Goal: Ask a question

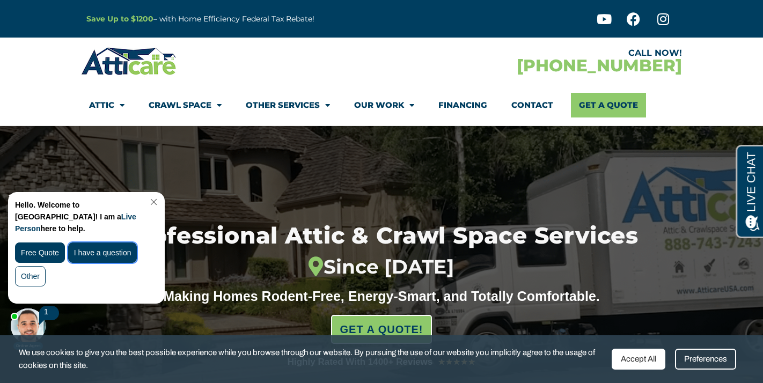
click at [121, 244] on div "I have a question" at bounding box center [102, 253] width 69 height 20
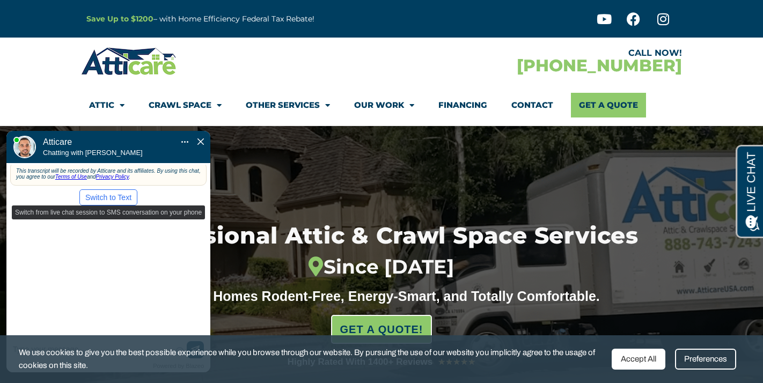
click at [121, 189] on button "Switch to Text" at bounding box center [108, 197] width 58 height 16
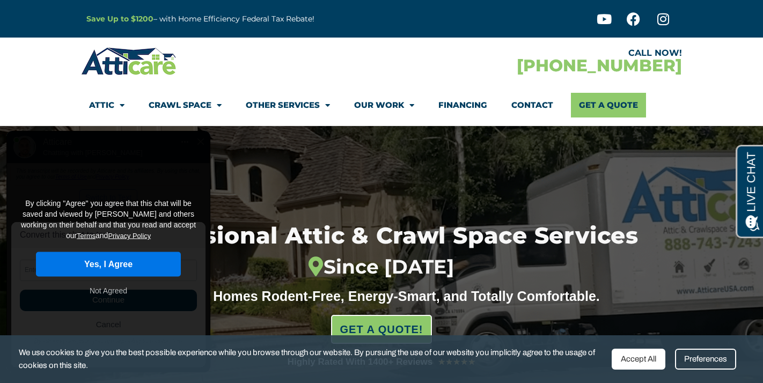
click at [113, 252] on button "Yes, I Agree" at bounding box center [108, 264] width 145 height 25
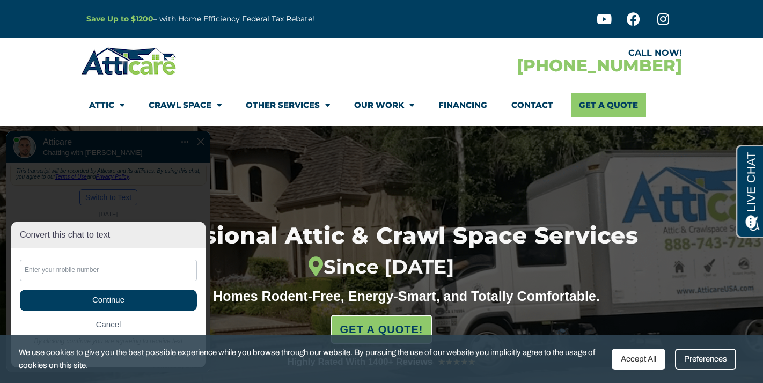
click at [104, 272] on input "text" at bounding box center [108, 270] width 177 height 21
type input "4843566519"
click at [82, 269] on input "text" at bounding box center [108, 270] width 177 height 21
type input "14843566519"
click at [115, 302] on span "Continue" at bounding box center [108, 300] width 177 height 21
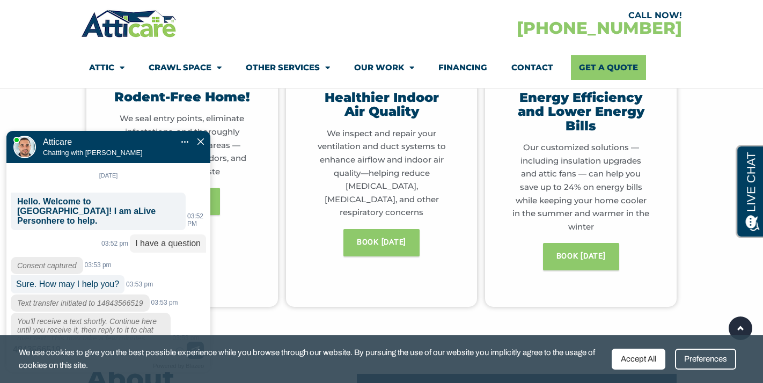
scroll to position [632, 0]
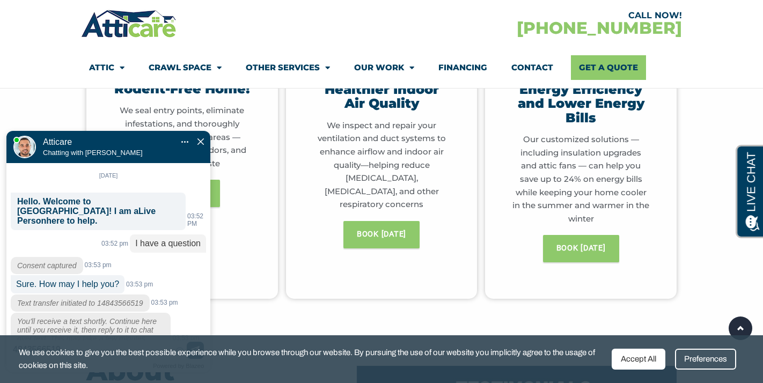
click at [201, 138] on img "Close Chat" at bounding box center [200, 141] width 6 height 6
